Goal: Information Seeking & Learning: Learn about a topic

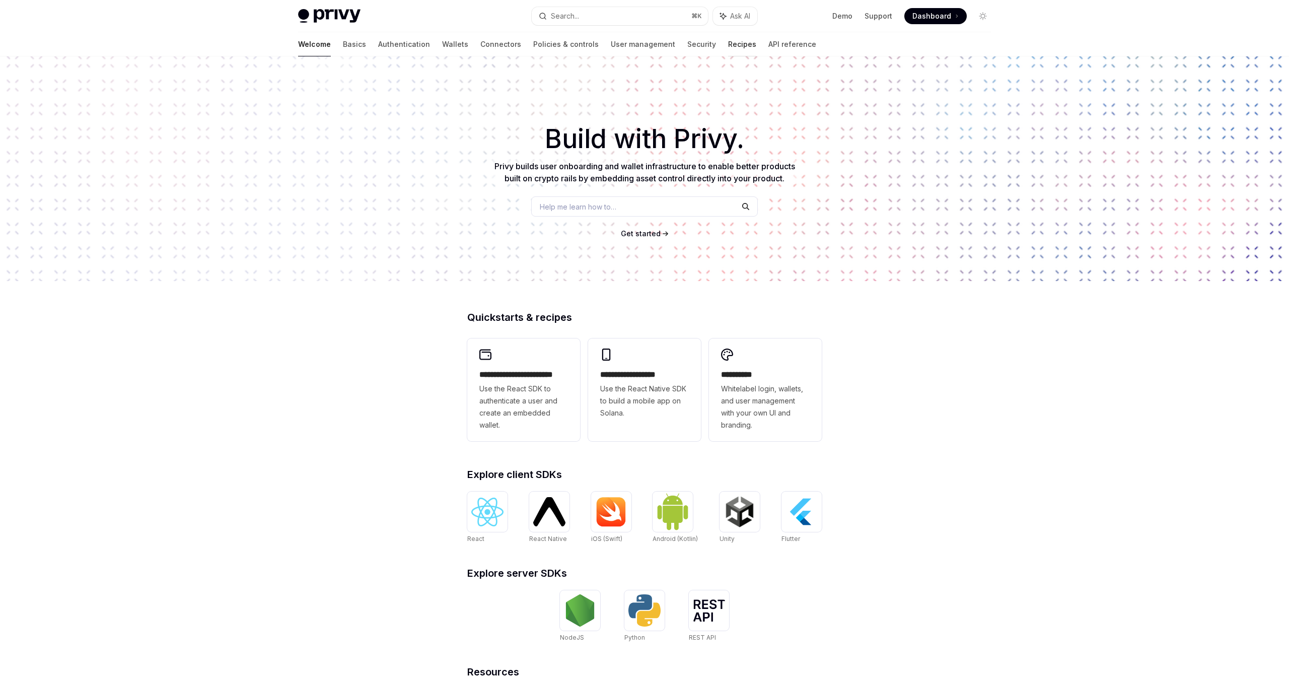
click at [728, 46] on link "Recipes" at bounding box center [742, 44] width 28 height 24
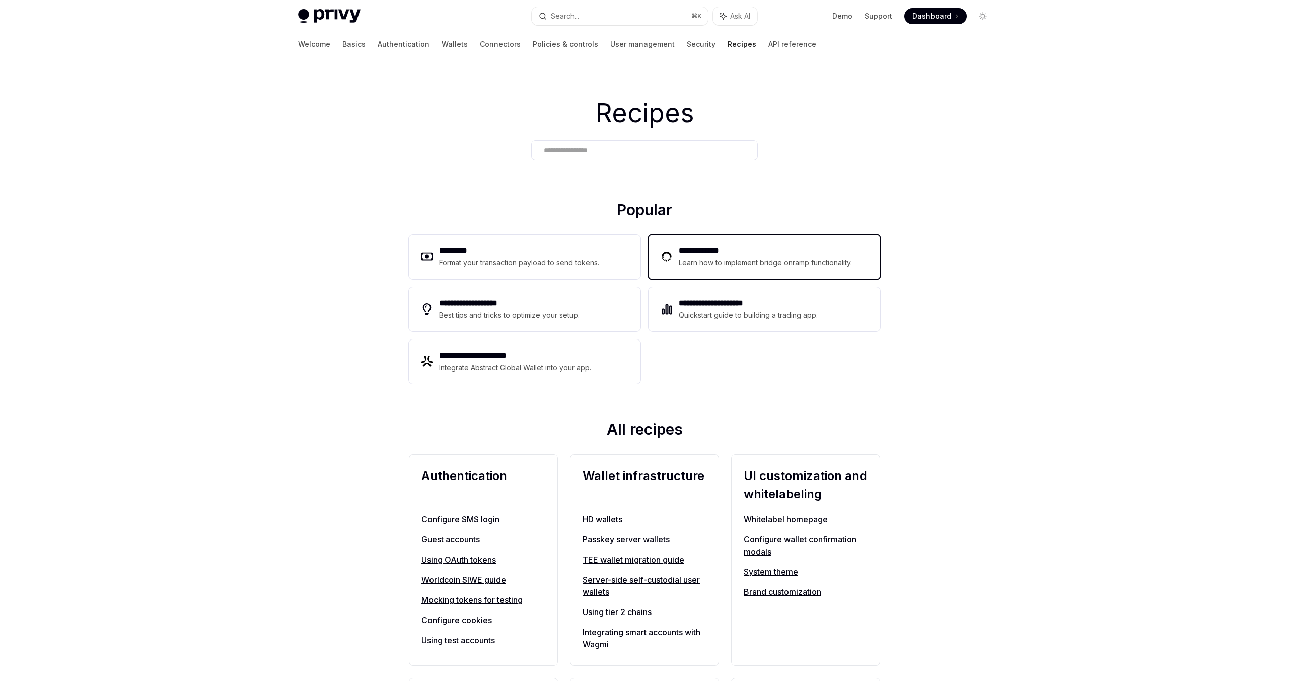
click at [669, 263] on icon at bounding box center [668, 259] width 16 height 16
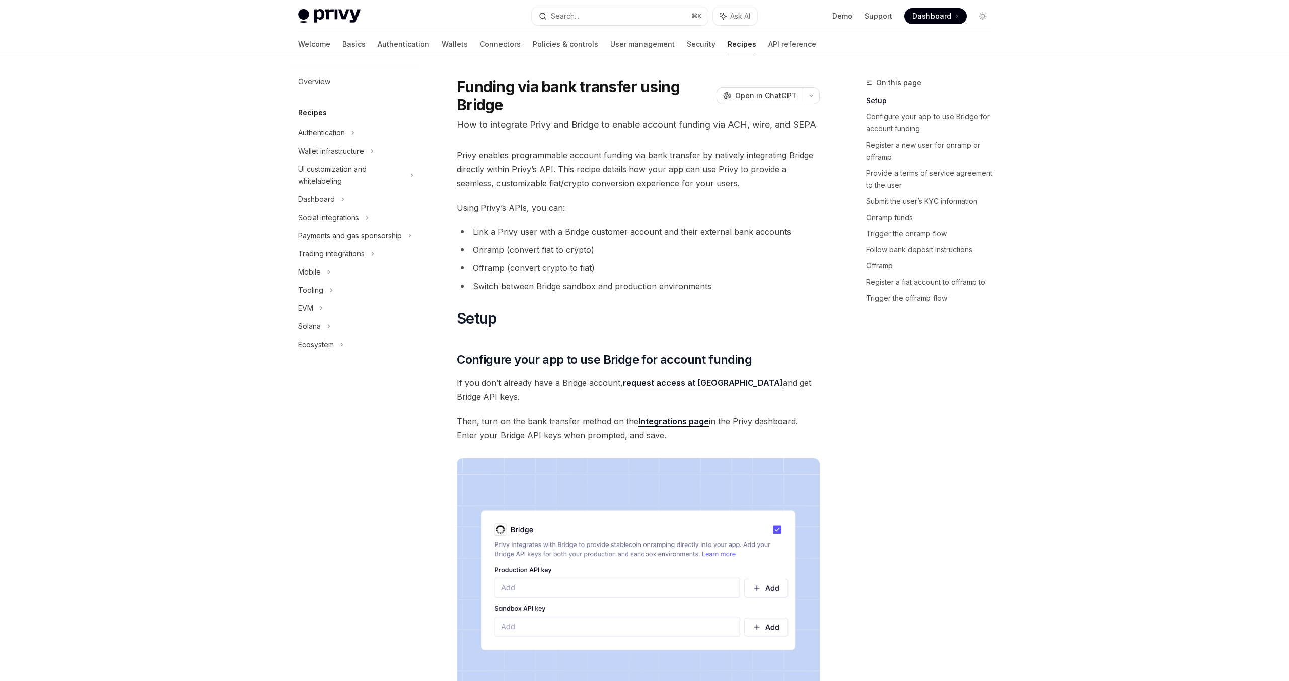
click at [727, 47] on link "Recipes" at bounding box center [741, 44] width 29 height 24
type textarea "*"
